Goal: Check status: Check status

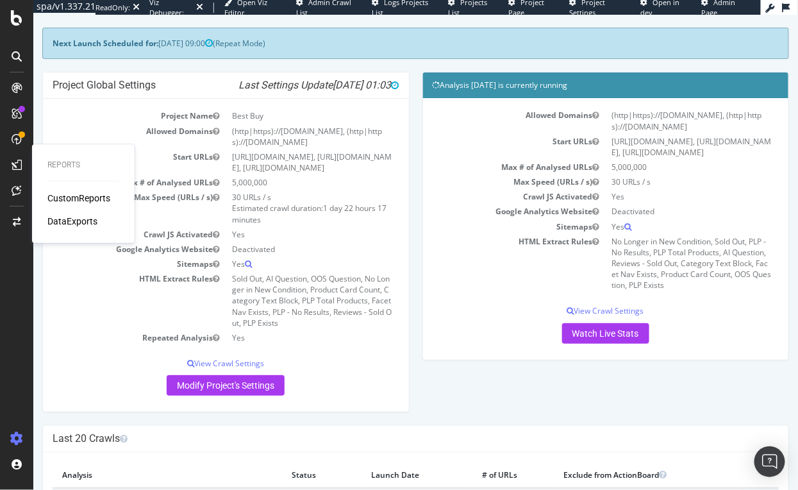
scroll to position [58, 0]
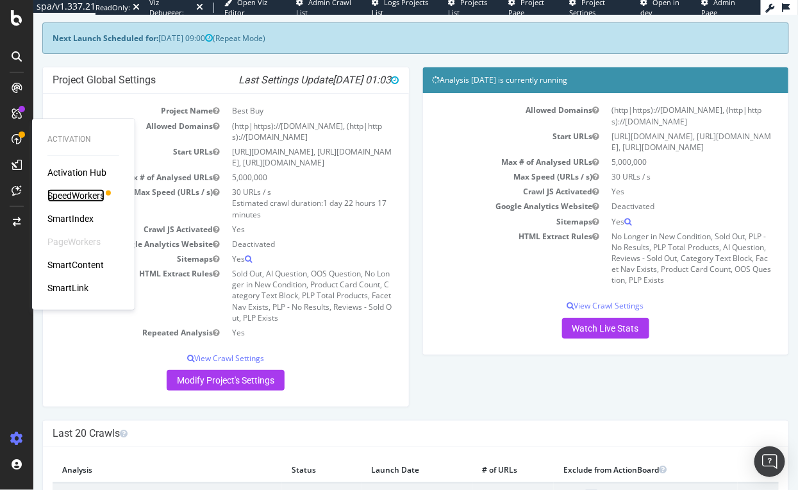
click at [81, 195] on div "SpeedWorkers" at bounding box center [75, 195] width 57 height 13
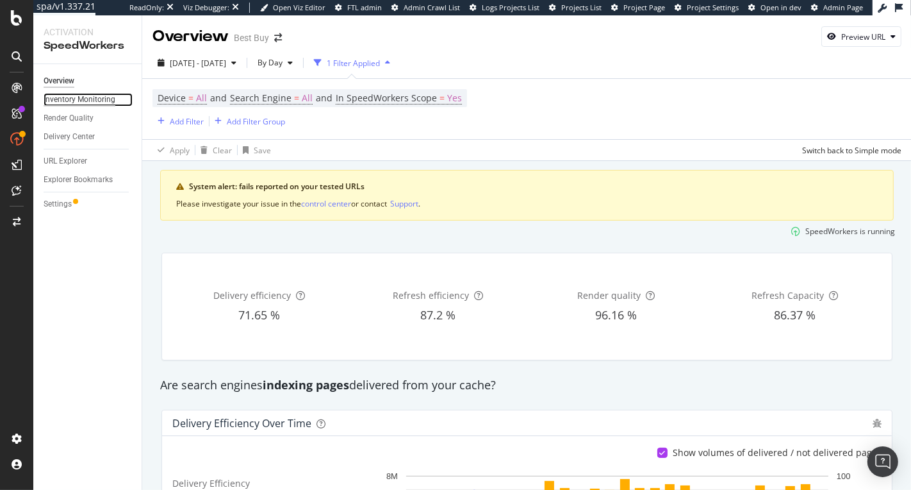
click at [92, 97] on div "Inventory Monitoring" at bounding box center [80, 99] width 72 height 13
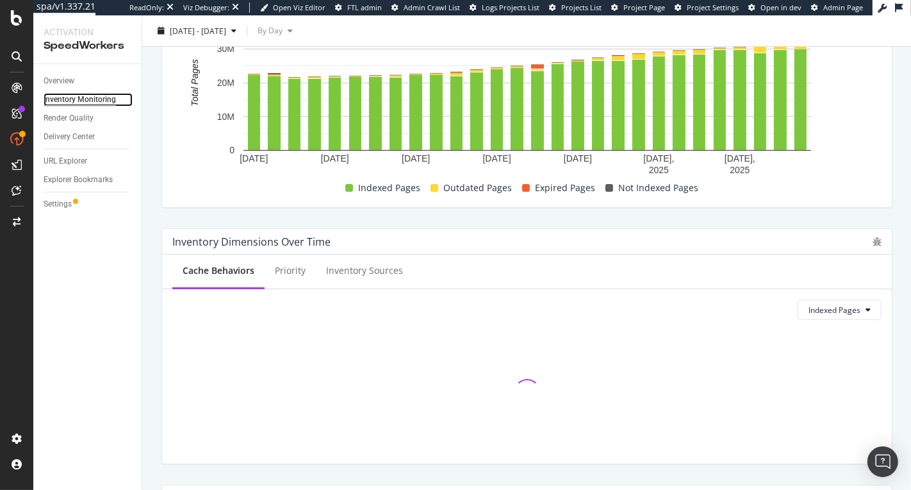
scroll to position [279, 0]
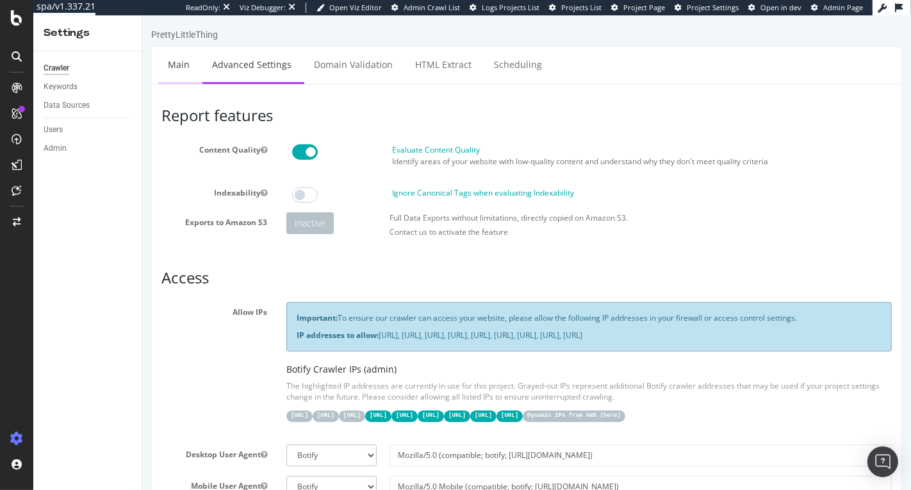
click at [179, 65] on link "Main" at bounding box center [178, 64] width 41 height 35
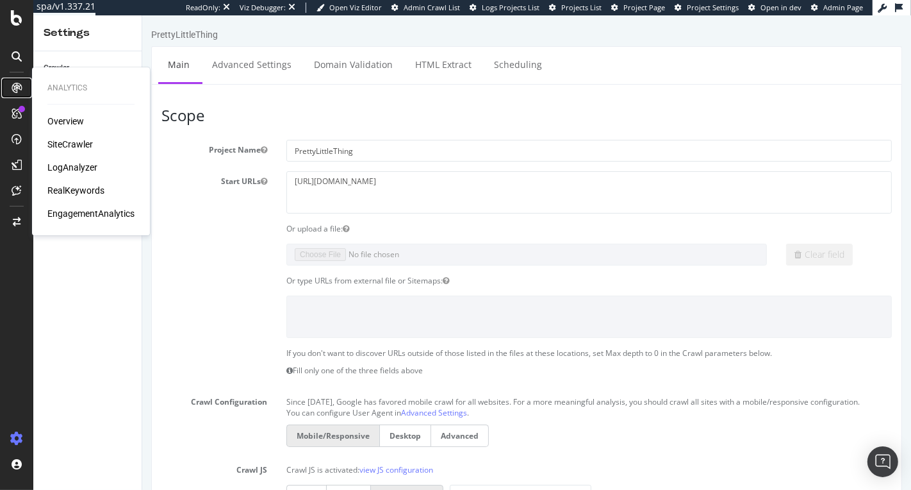
click at [15, 88] on icon at bounding box center [17, 88] width 10 height 10
